Goal: Task Accomplishment & Management: Use online tool/utility

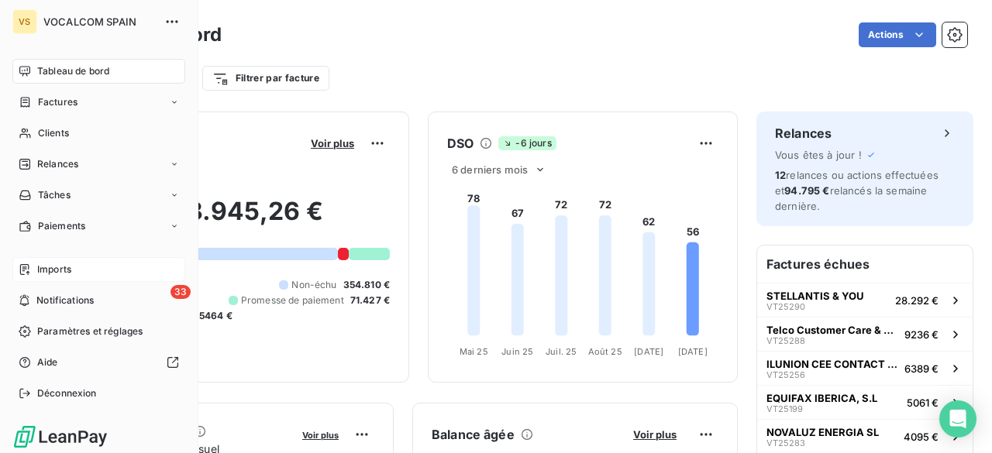
click at [54, 267] on span "Imports" at bounding box center [54, 270] width 34 height 14
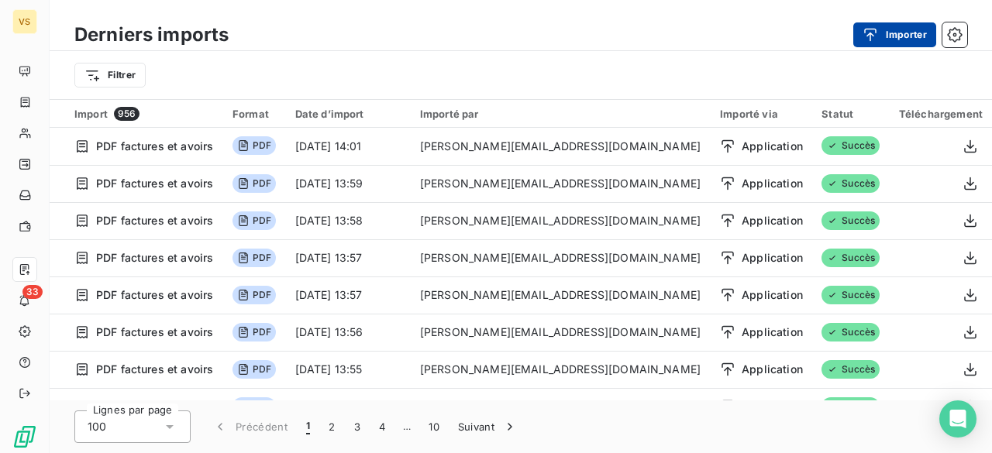
click at [910, 22] on button "Importer" at bounding box center [894, 34] width 83 height 25
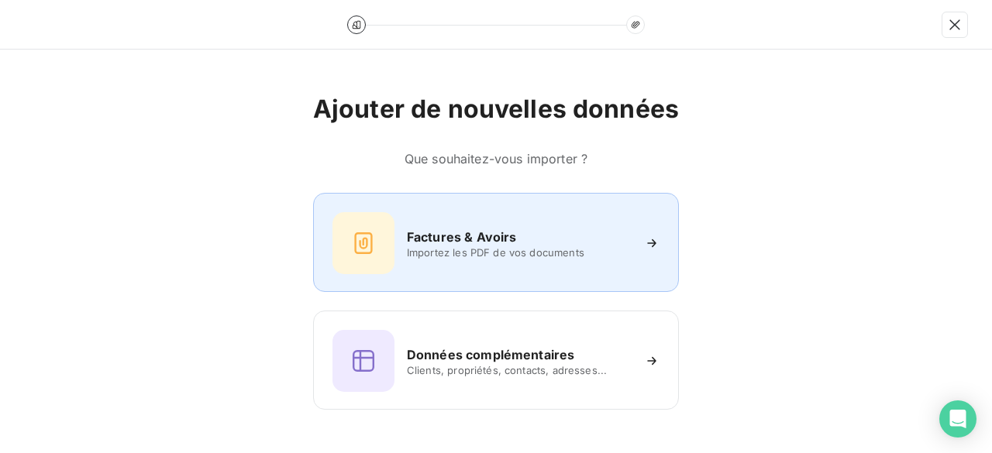
click at [544, 260] on div "Factures & Avoirs Importez les PDF de vos documents" at bounding box center [495, 243] width 327 height 62
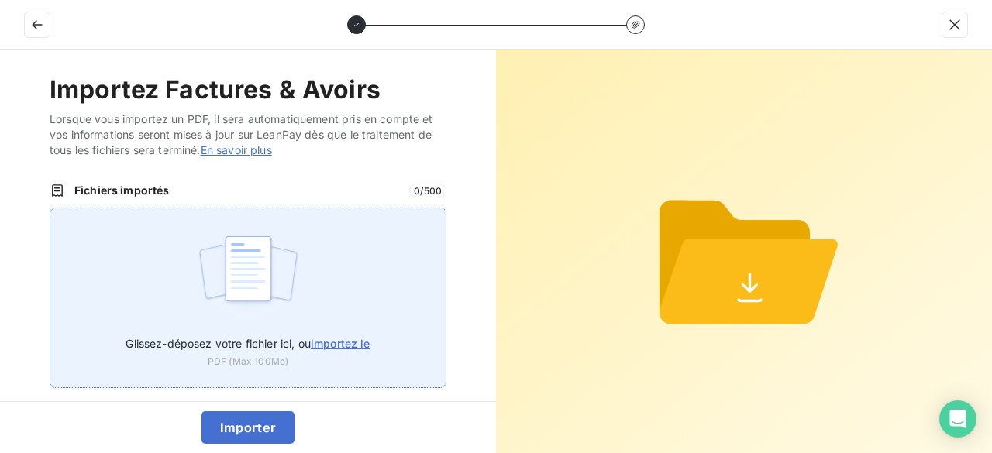
click at [347, 337] on span "importez le" at bounding box center [341, 343] width 60 height 13
click at [50, 208] on input "Glissez-déposez votre fichier ici, ou importez le" at bounding box center [50, 208] width 1 height 1
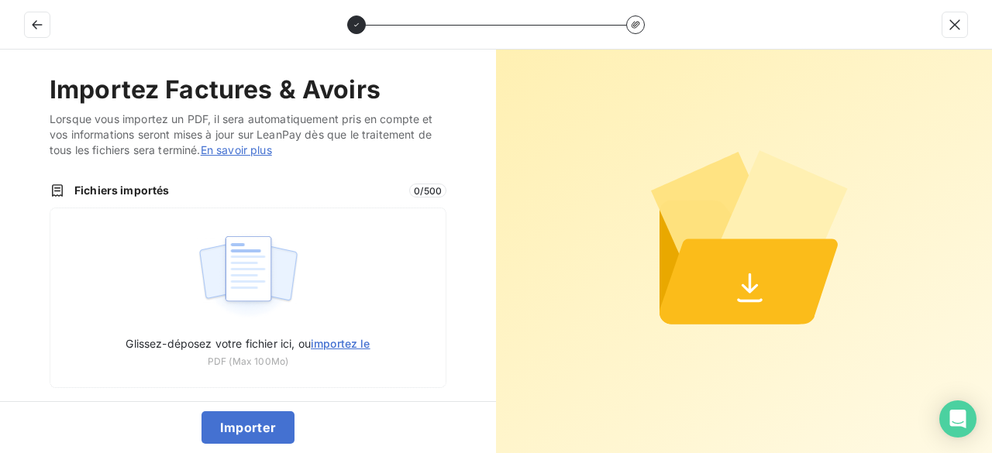
type input "C:\fakepath\VT25321.pdf"
click at [249, 418] on button "Importer" at bounding box center [248, 427] width 94 height 33
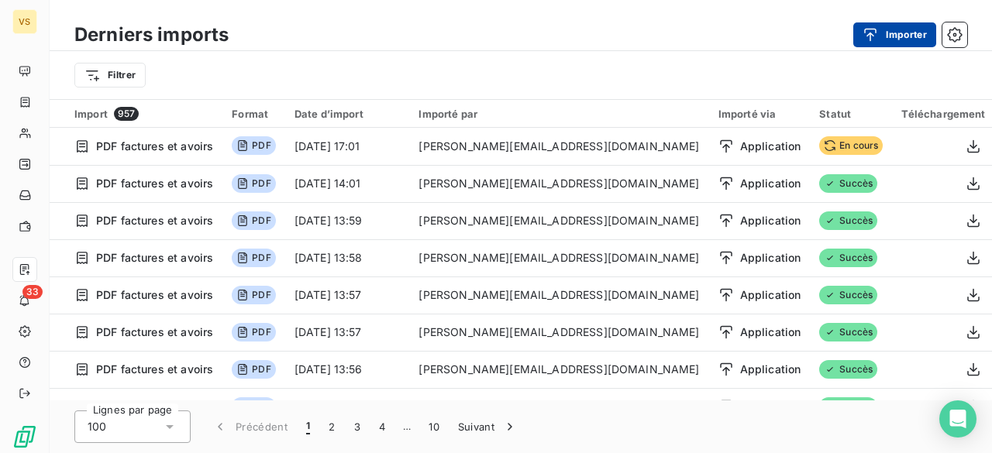
click at [906, 40] on button "Importer" at bounding box center [894, 34] width 83 height 25
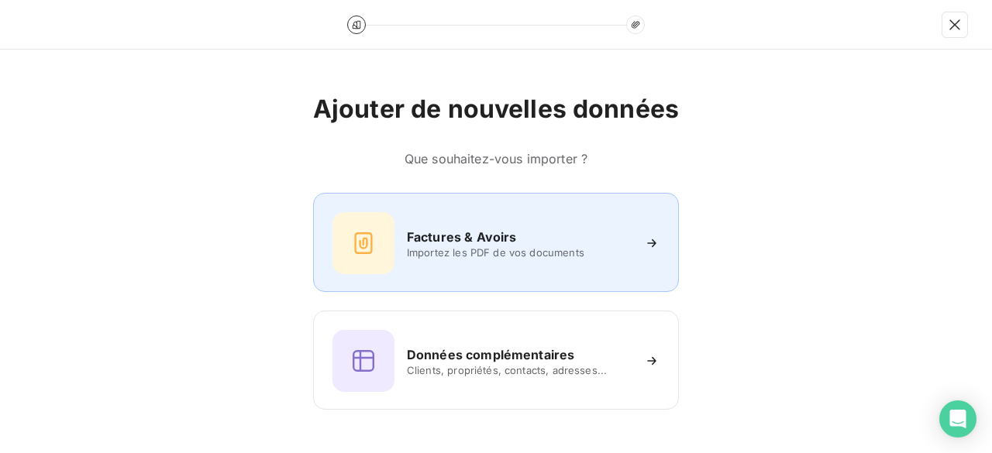
click at [426, 246] on span "Importez les PDF de vos documents" at bounding box center [519, 252] width 225 height 12
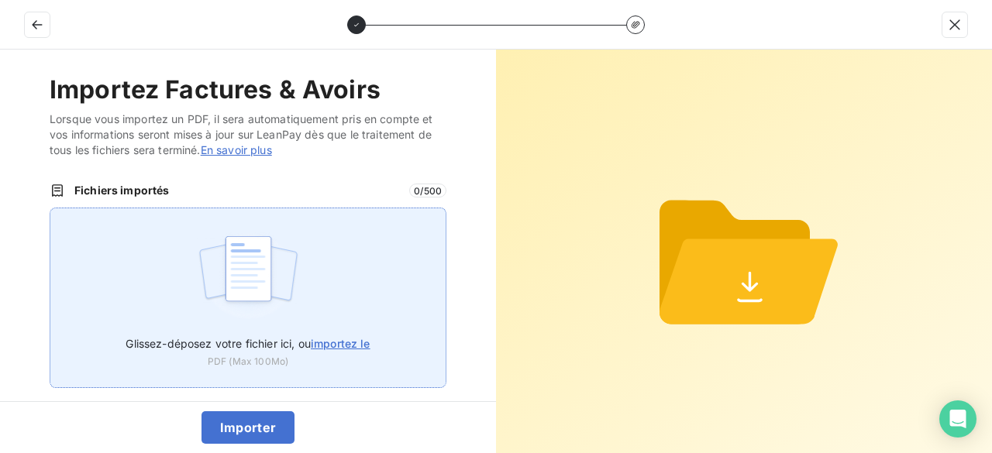
click at [340, 337] on span "importez le" at bounding box center [341, 343] width 60 height 13
click at [50, 208] on input "Glissez-déposez votre fichier ici, ou importez le" at bounding box center [50, 208] width 1 height 1
type input "C:\fakepath\VT25322.pdf"
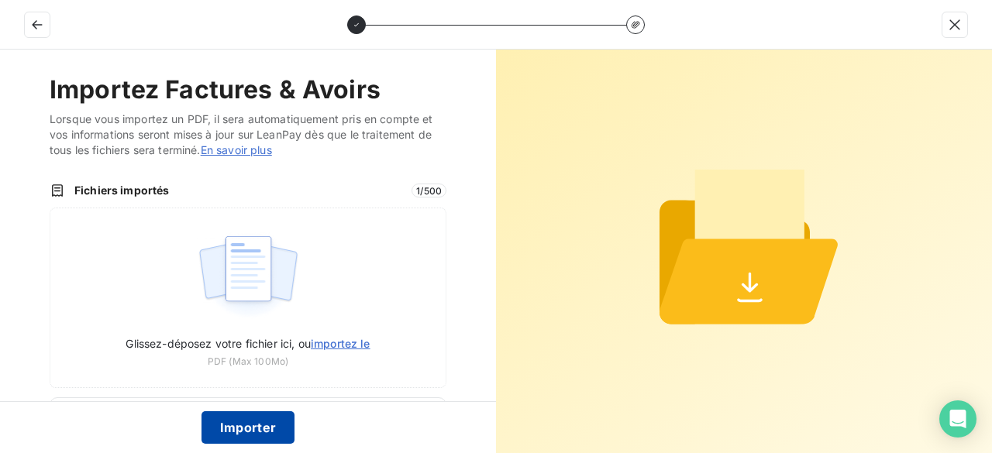
click at [259, 430] on button "Importer" at bounding box center [248, 427] width 94 height 33
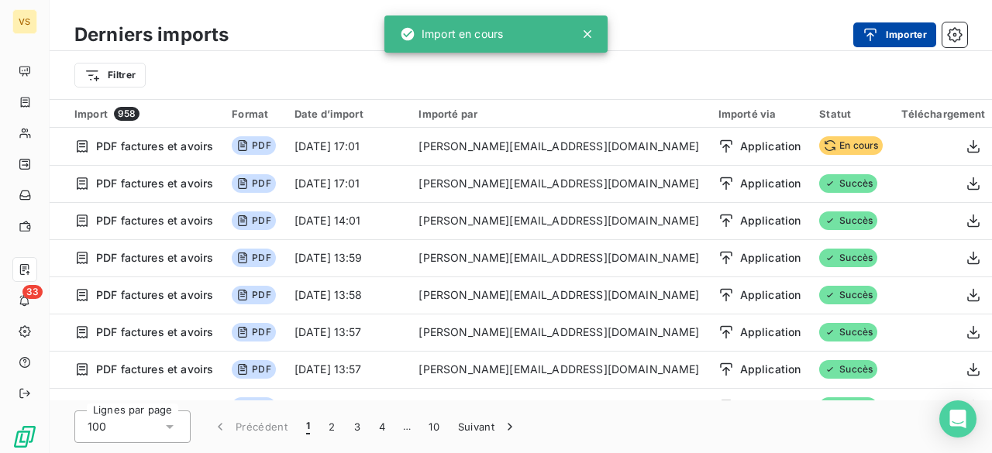
click at [916, 36] on button "Importer" at bounding box center [894, 34] width 83 height 25
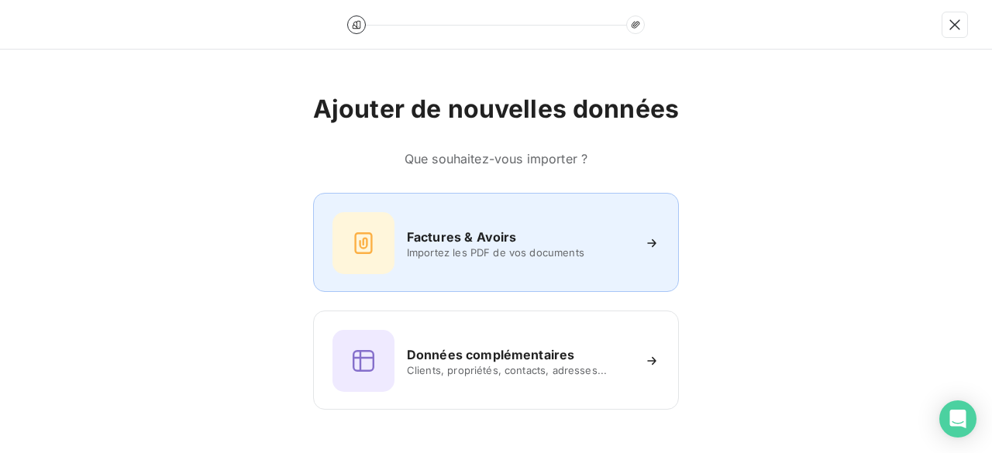
click at [479, 240] on h6 "Factures & Avoirs" at bounding box center [462, 237] width 110 height 19
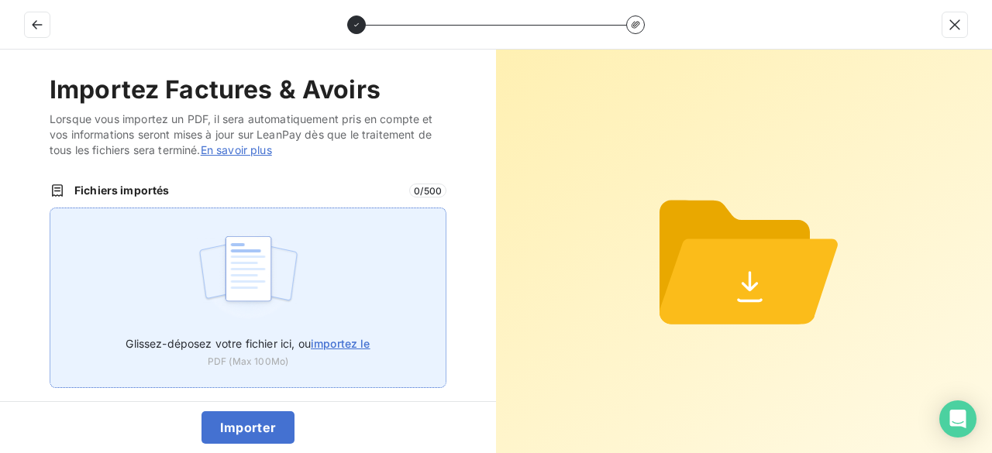
click at [328, 343] on span "importez le" at bounding box center [341, 343] width 60 height 13
click at [50, 208] on input "Glissez-déposez votre fichier ici, ou importez le" at bounding box center [50, 208] width 1 height 1
type input "C:\fakepath\VT25323.pdf"
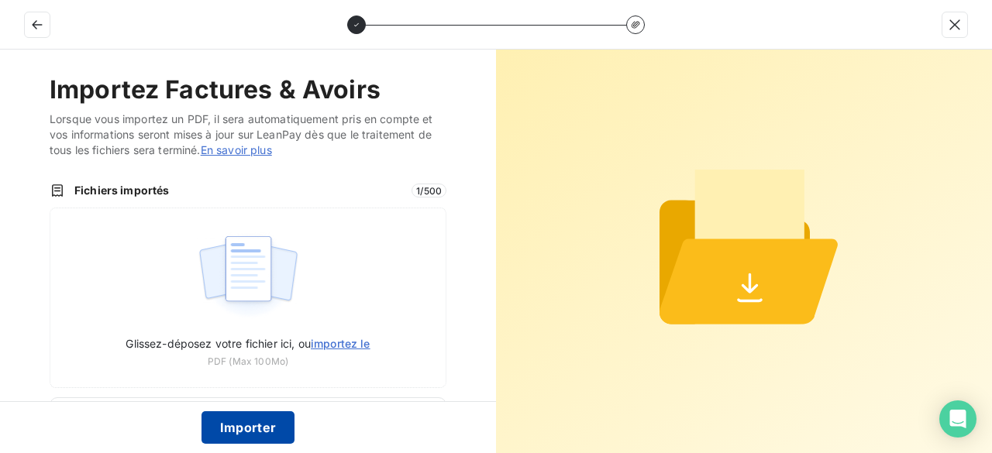
click at [243, 433] on button "Importer" at bounding box center [248, 427] width 94 height 33
